Goal: Find specific page/section: Find specific page/section

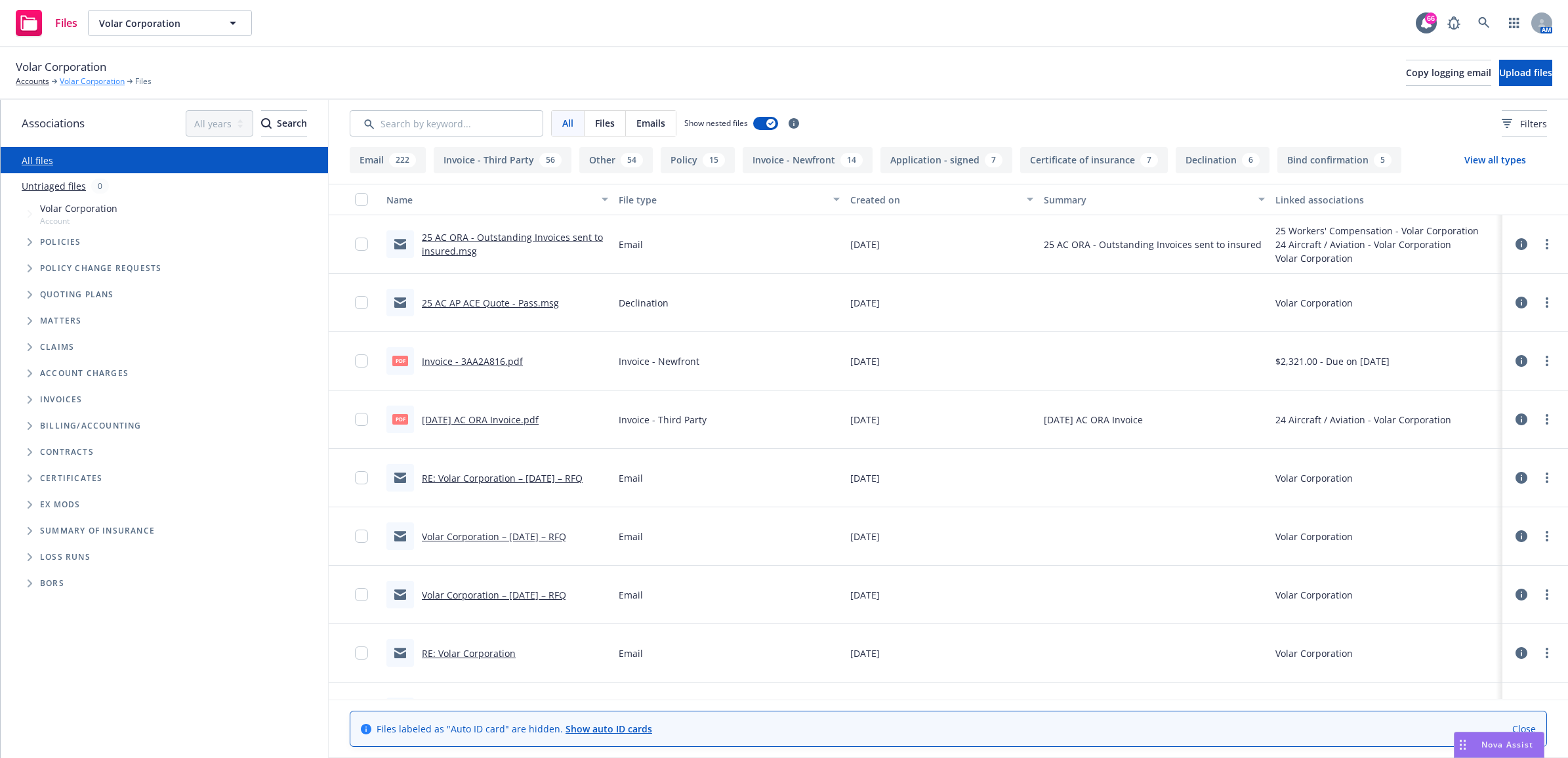
click at [74, 79] on link "Volar Corporation" at bounding box center [92, 81] width 65 height 12
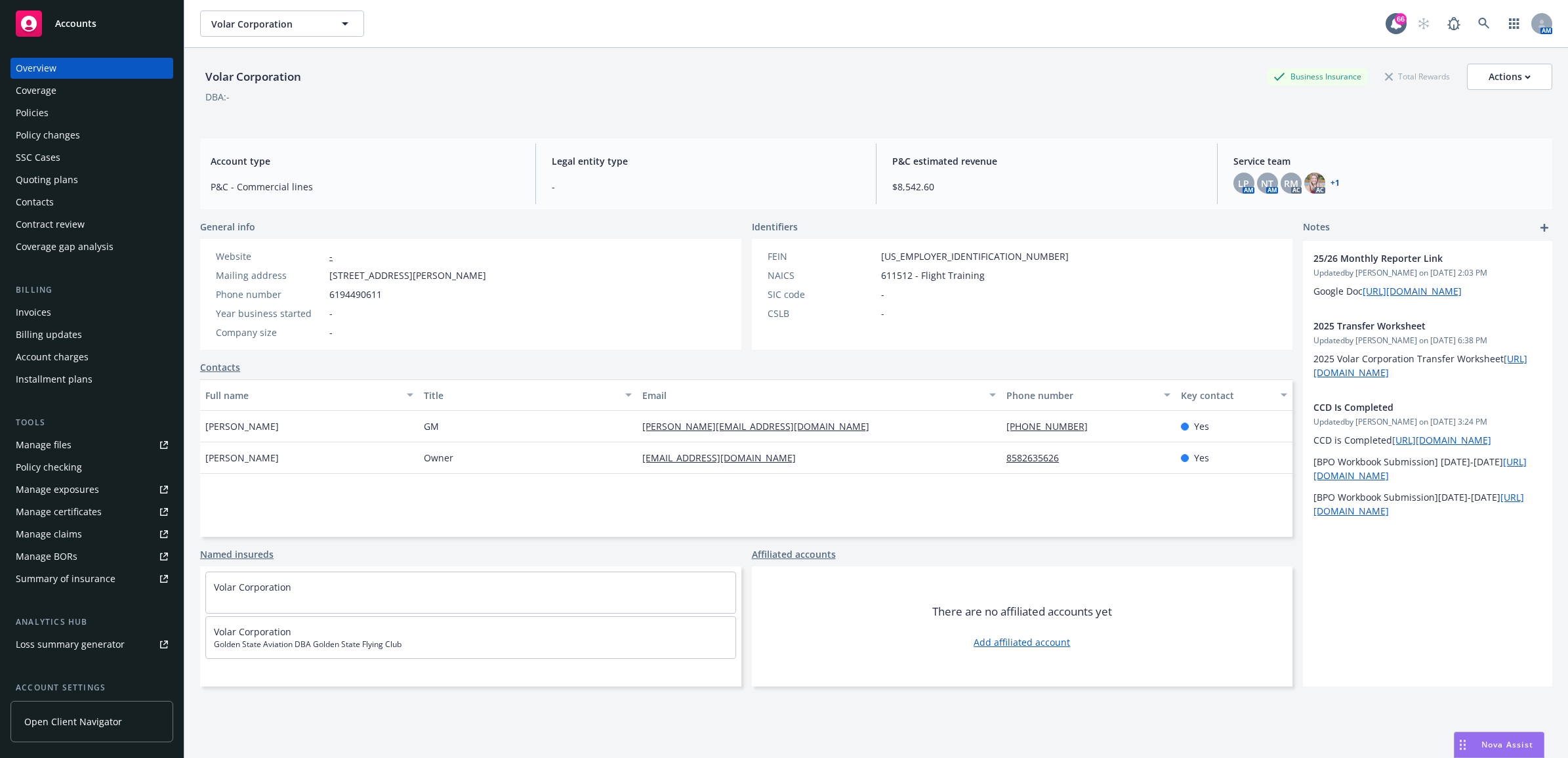
click at [115, 107] on div "Policies" at bounding box center [92, 112] width 152 height 21
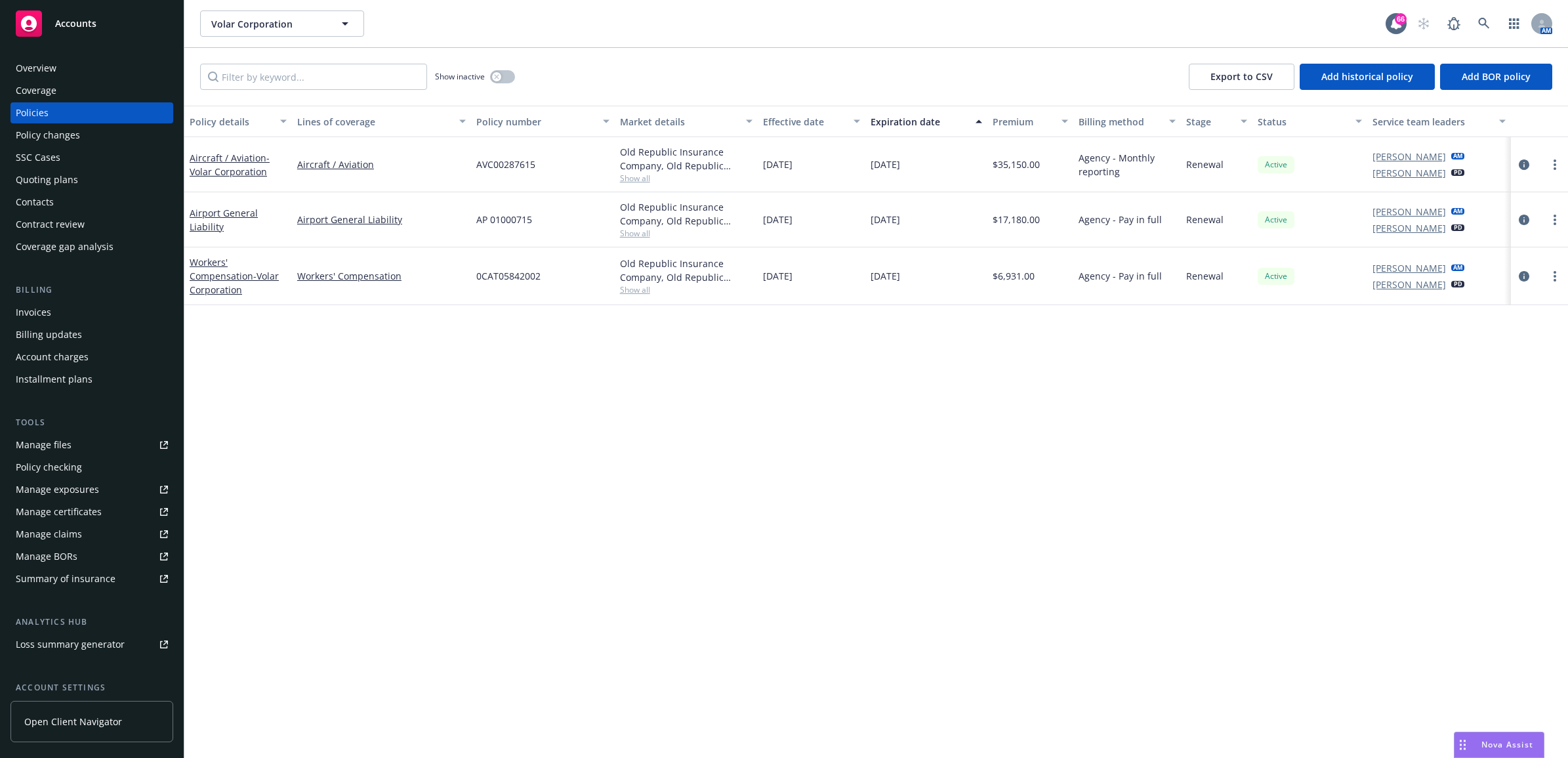
click at [81, 446] on link "Manage files" at bounding box center [92, 445] width 163 height 21
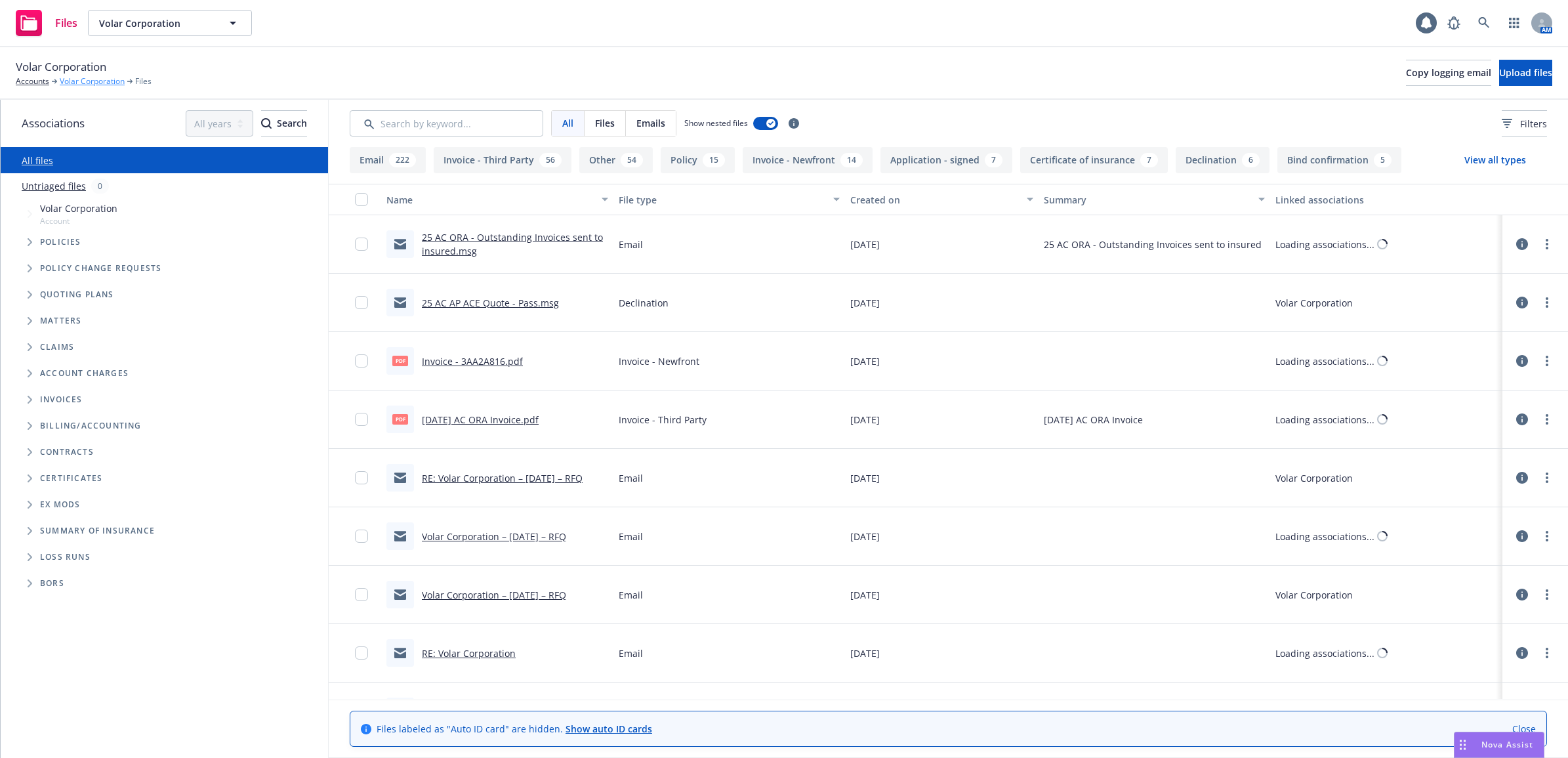
click at [89, 76] on link "Volar Corporation" at bounding box center [92, 81] width 65 height 12
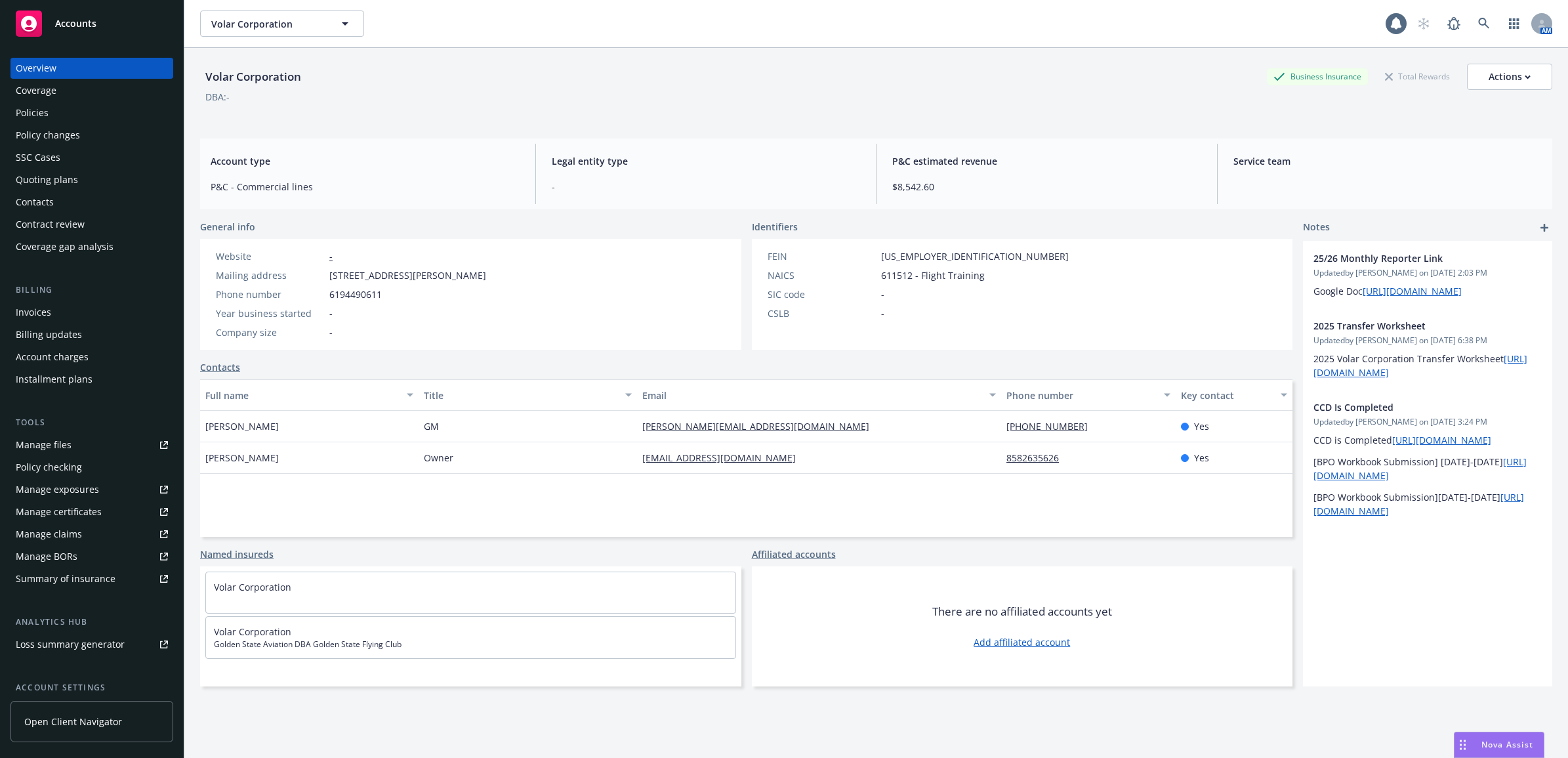
click at [57, 117] on div "Policies" at bounding box center [92, 112] width 152 height 21
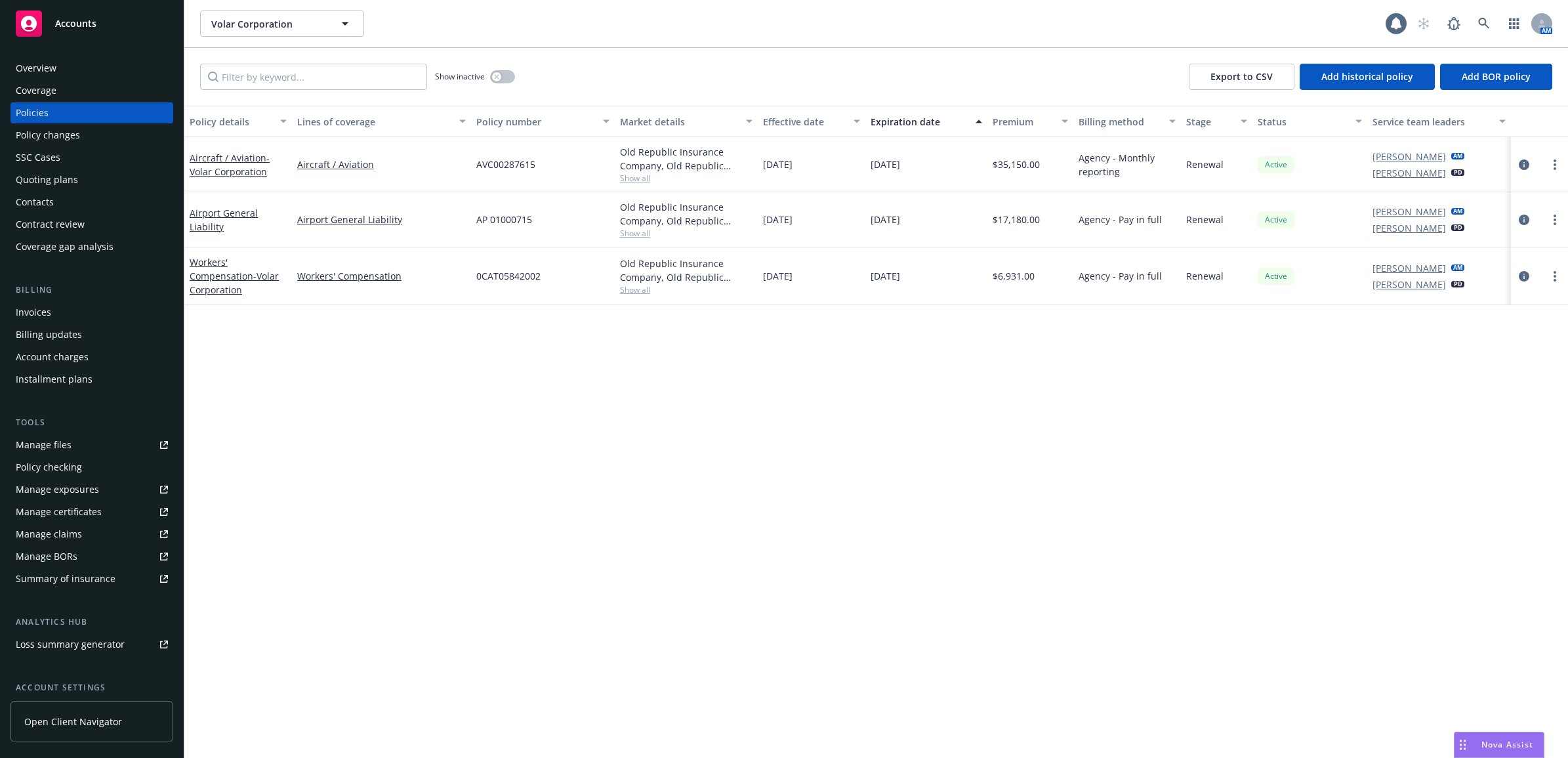
click at [82, 313] on div "Invoices" at bounding box center [92, 312] width 152 height 21
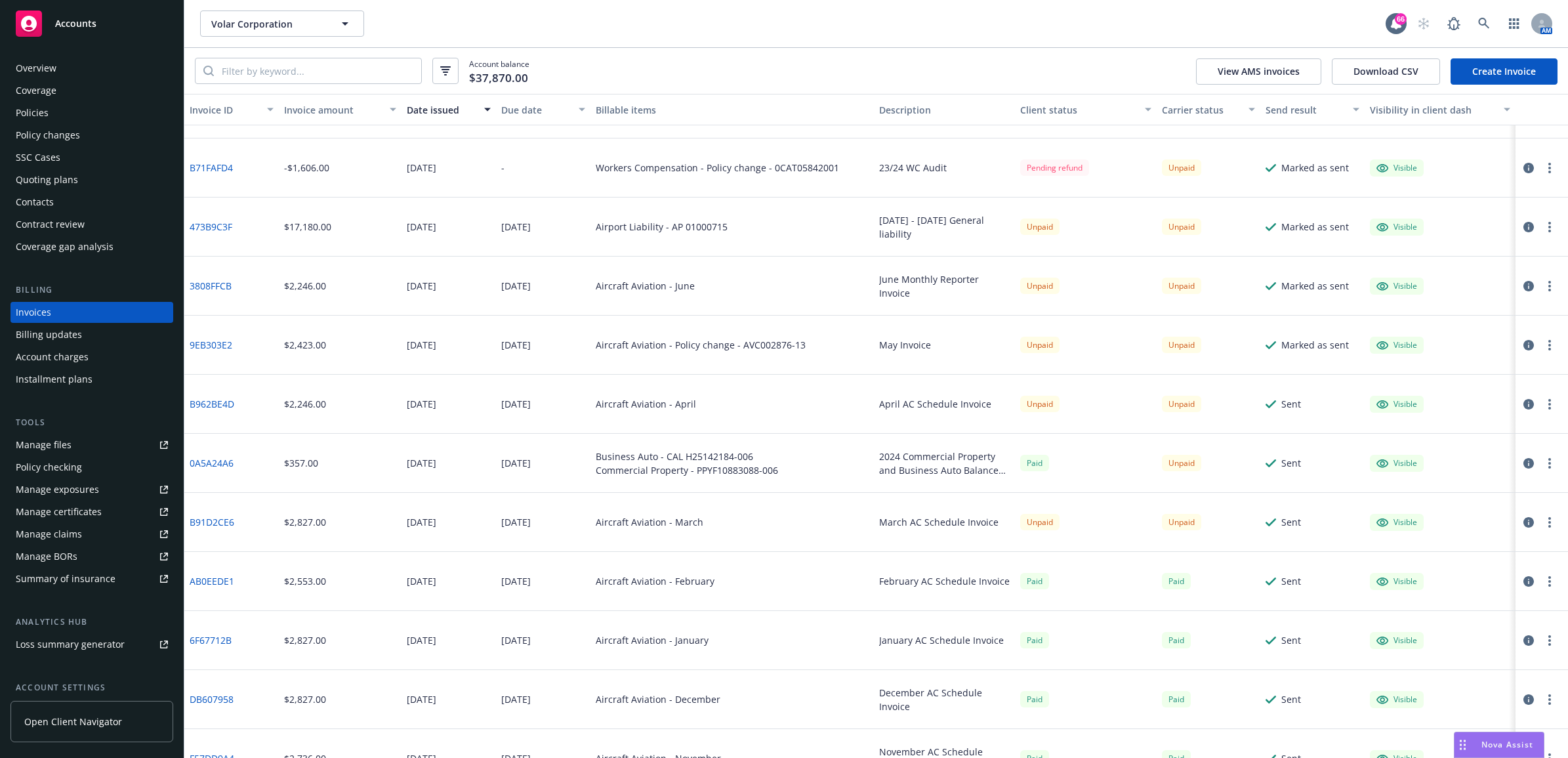
scroll to position [82, 0]
